Goal: Task Accomplishment & Management: Manage account settings

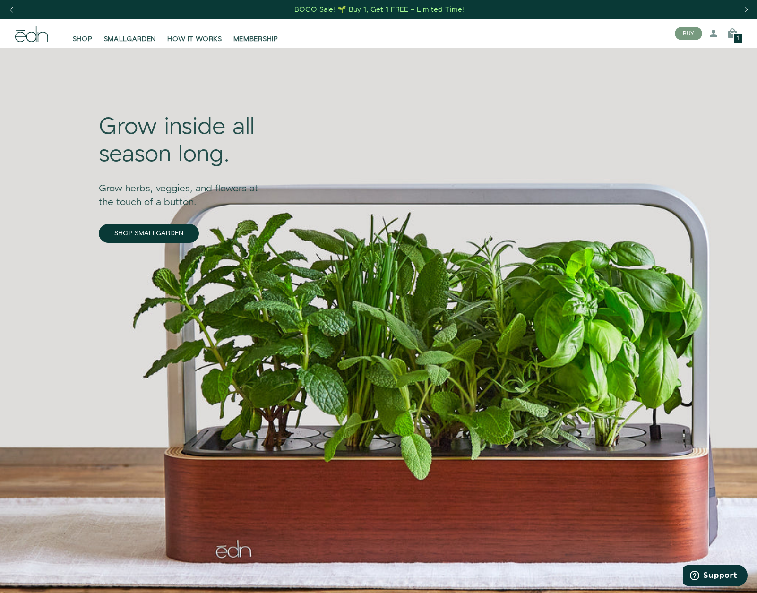
click at [738, 36] on span "1" at bounding box center [738, 38] width 2 height 5
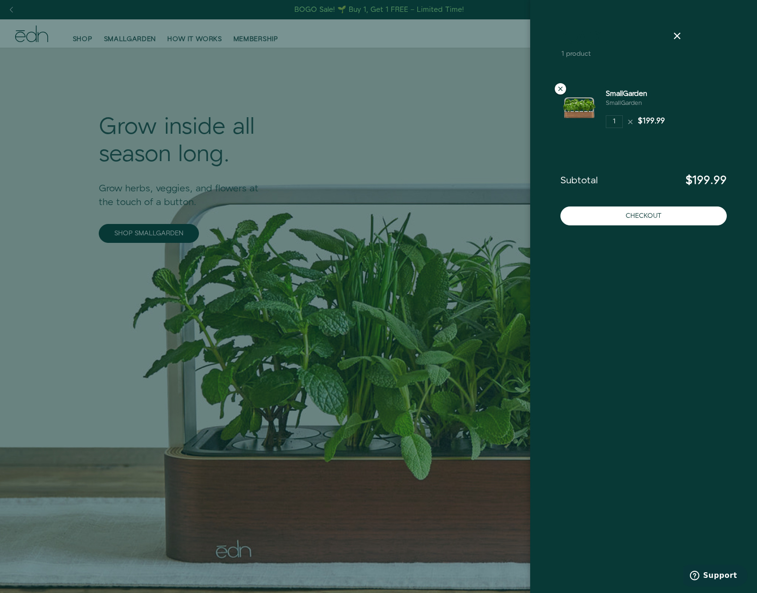
click at [564, 89] on icon at bounding box center [561, 89] width 8 height 8
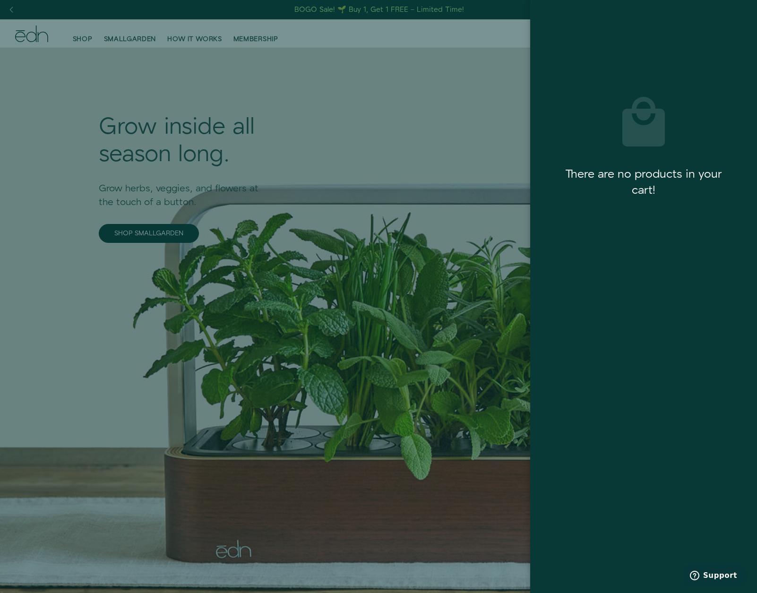
click at [678, 40] on icon at bounding box center [677, 35] width 11 height 11
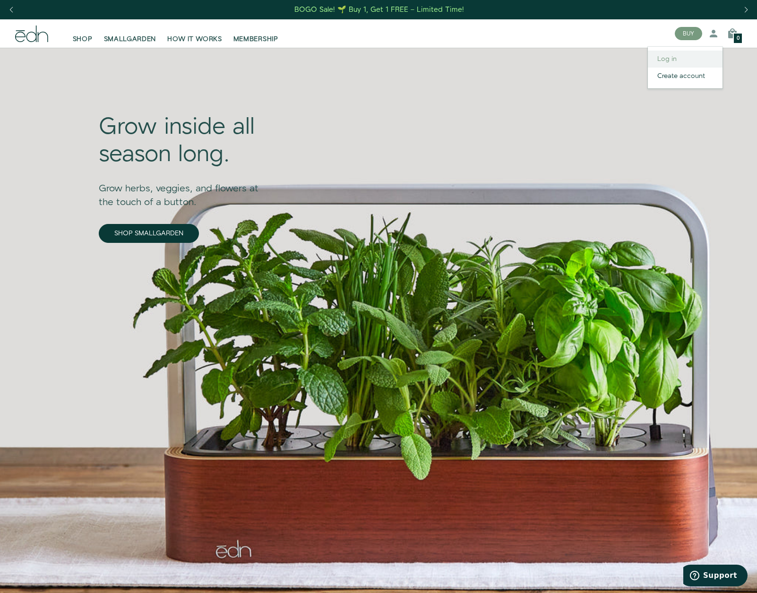
click at [669, 61] on link "Log in" at bounding box center [685, 59] width 75 height 17
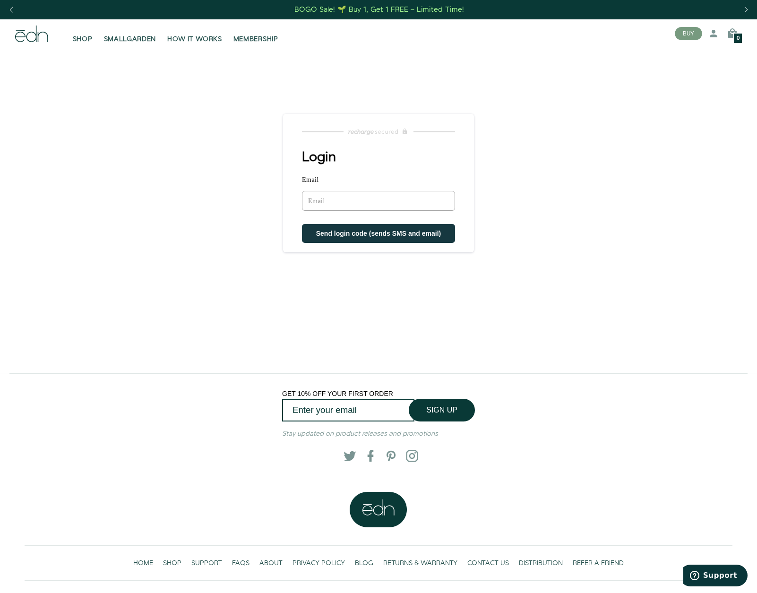
click at [345, 203] on input "Email" at bounding box center [378, 201] width 153 height 20
type input "nassim@haddadmail.com"
click at [355, 228] on button "Send login code (sends SMS and email)" at bounding box center [378, 234] width 153 height 19
drag, startPoint x: 397, startPoint y: 202, endPoint x: 245, endPoint y: 193, distance: 152.9
click at [245, 193] on main "Login Email nassim@haddadmail.com Sorry, we could not find your account Send lo…" at bounding box center [378, 210] width 757 height 325
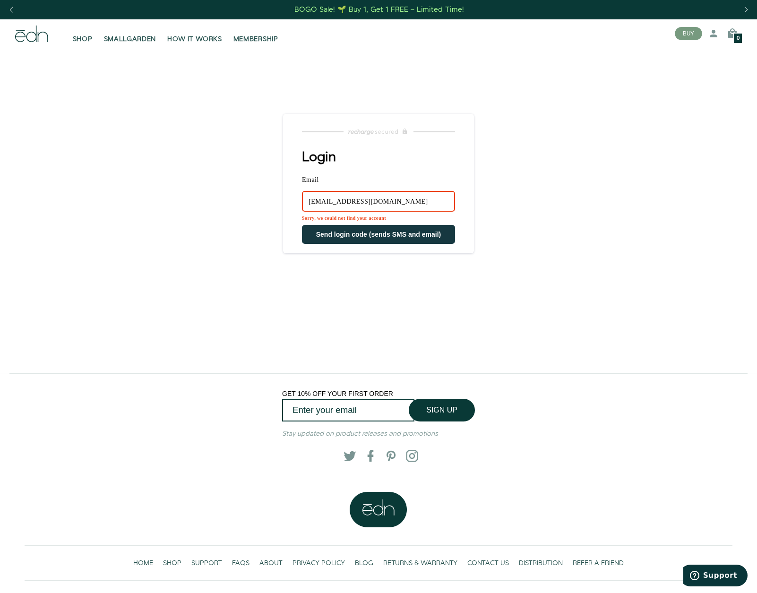
drag, startPoint x: 326, startPoint y: 200, endPoint x: 273, endPoint y: 199, distance: 52.5
click at [273, 199] on main "Login Email nassim@haddadmail.com Sorry, we could not find your account Send lo…" at bounding box center [378, 210] width 757 height 325
drag, startPoint x: 312, startPoint y: 294, endPoint x: 316, endPoint y: 223, distance: 71.9
click at [311, 293] on section "Login Email Sorry, we could not find your account Send login code (sends SMS an…" at bounding box center [379, 224] width 206 height 297
click at [313, 201] on input "Email" at bounding box center [378, 201] width 153 height 21
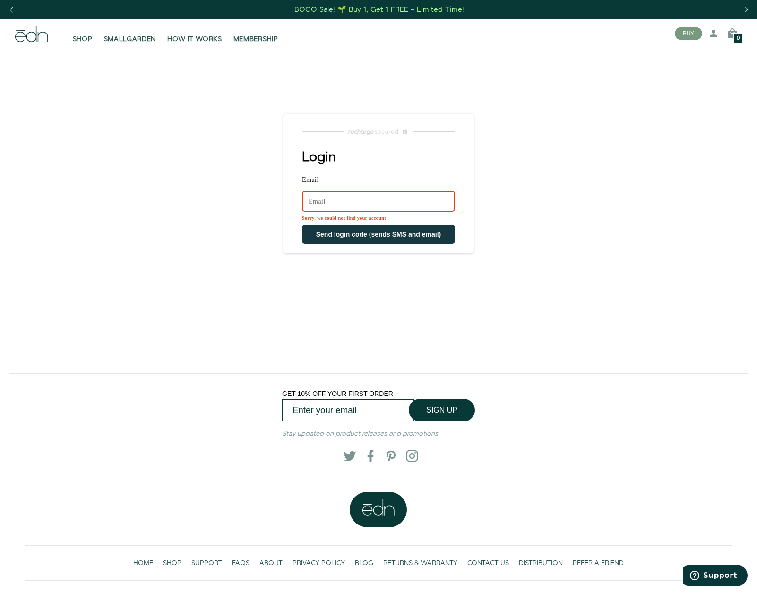
type input "nassimhaddad@icloud.com"
click at [365, 235] on span "Send login code (sends SMS and email)" at bounding box center [378, 235] width 125 height 8
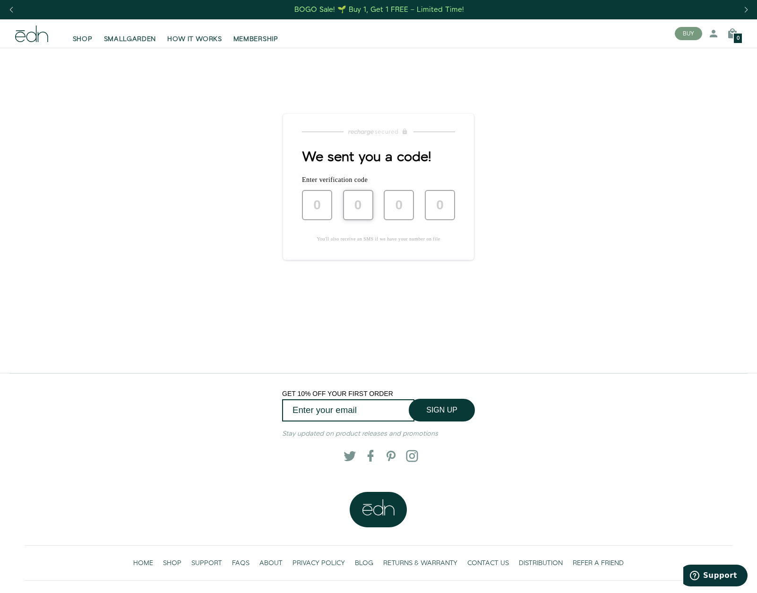
type input "6"
type input "4"
type input "0"
type input "1"
